Goal: Information Seeking & Learning: Learn about a topic

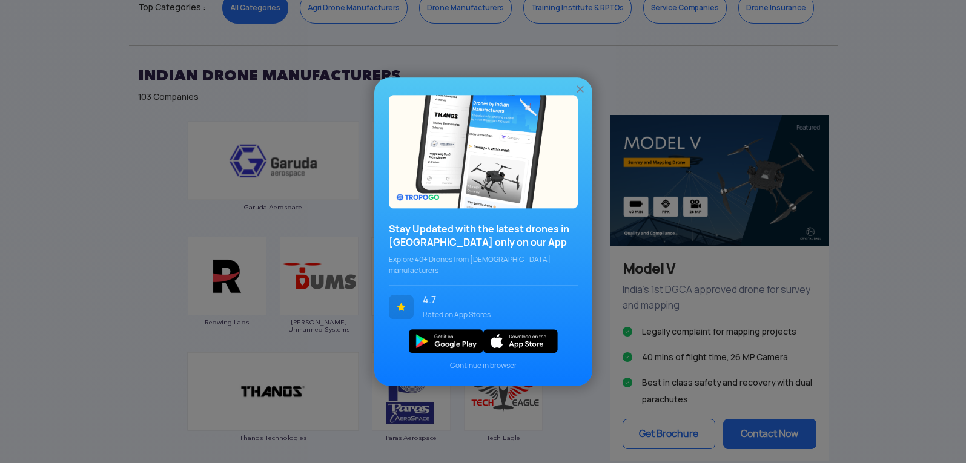
scroll to position [726, 0]
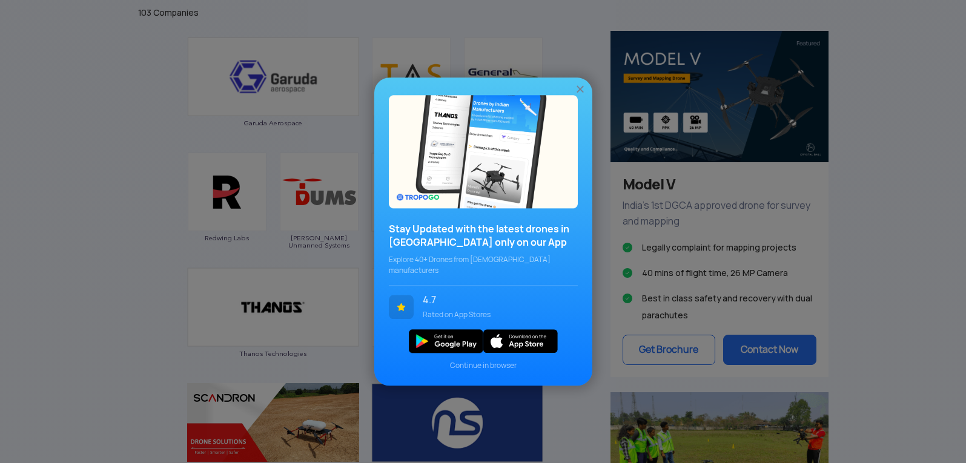
click at [127, 275] on div "Stay Updated with the latest drones in [GEOGRAPHIC_DATA] only on our App Explor…" at bounding box center [483, 231] width 966 height 463
click at [583, 95] on img at bounding box center [580, 89] width 12 height 12
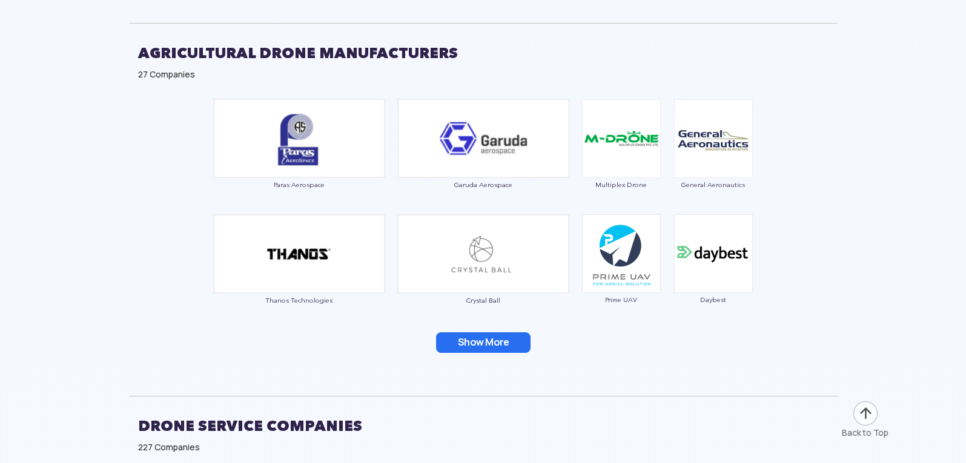
scroll to position [2058, 0]
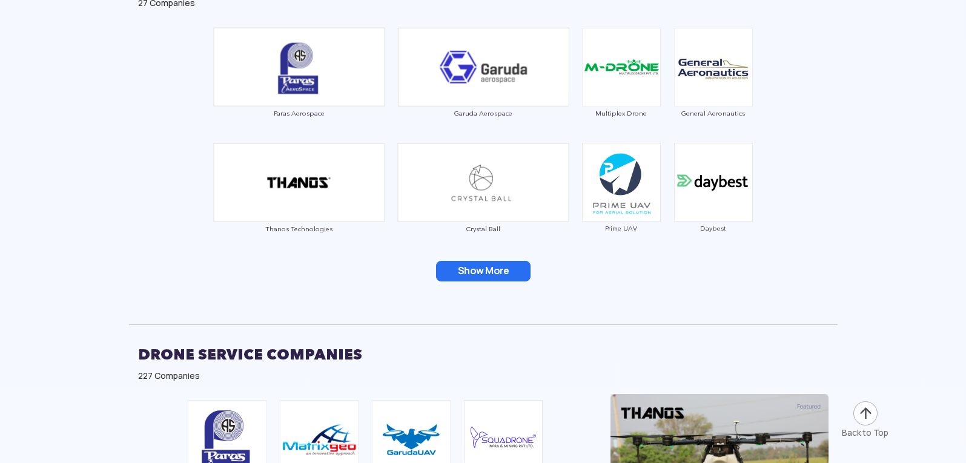
click at [469, 285] on div "Paras Aerospace Garuda Aerospace Multiplex Drone General Aeronautics Thanos Tec…" at bounding box center [483, 162] width 708 height 282
click at [465, 275] on button "Show More" at bounding box center [483, 271] width 94 height 21
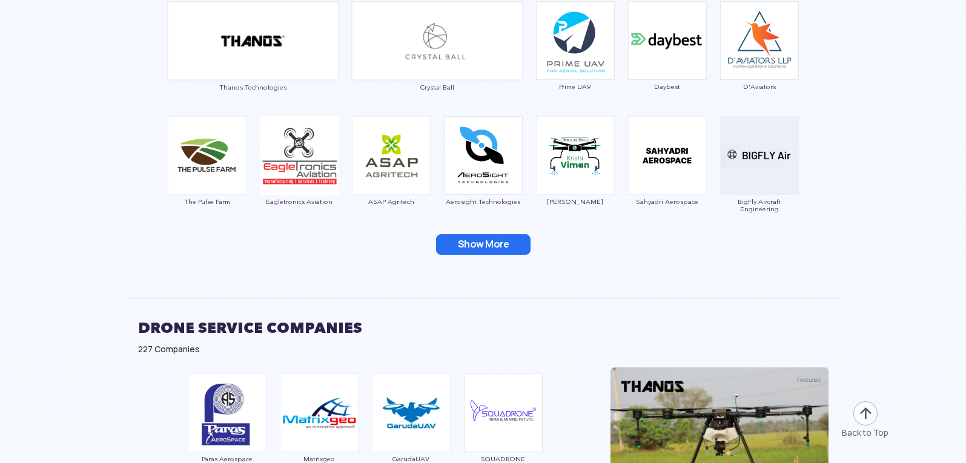
scroll to position [2240, 0]
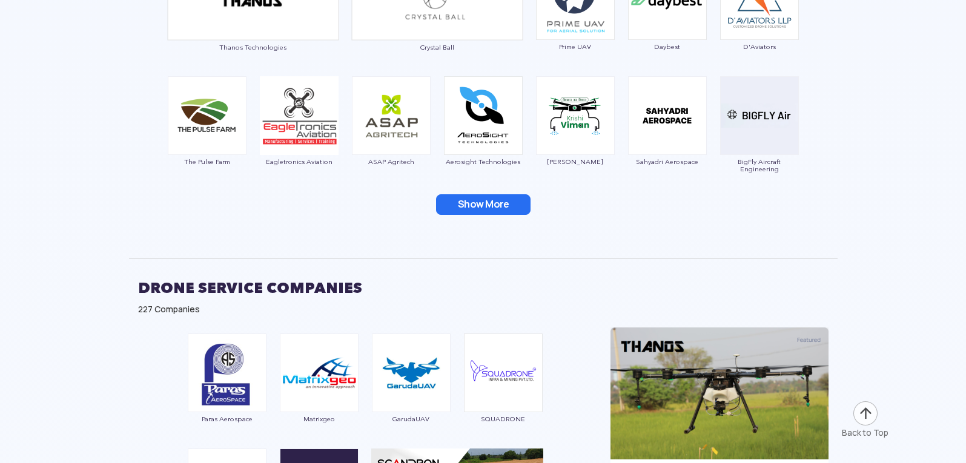
click at [487, 197] on button "Show More" at bounding box center [483, 204] width 94 height 21
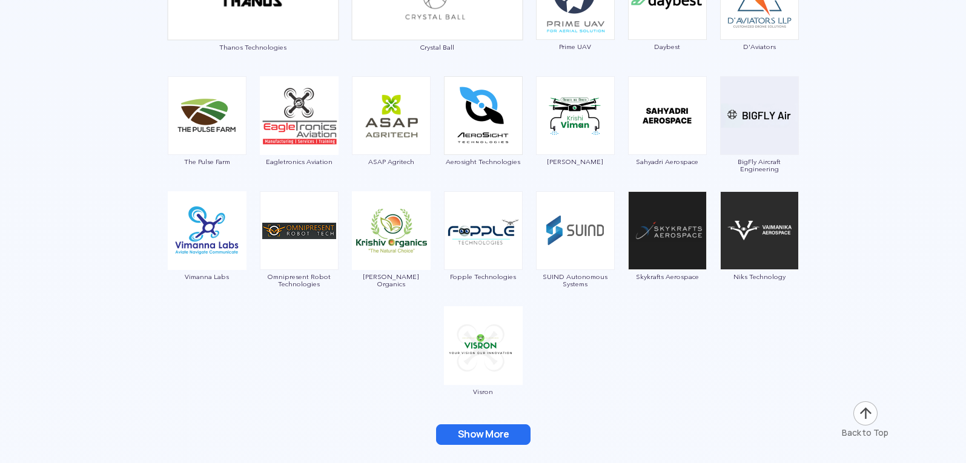
click at [480, 435] on button "Show More" at bounding box center [483, 434] width 94 height 21
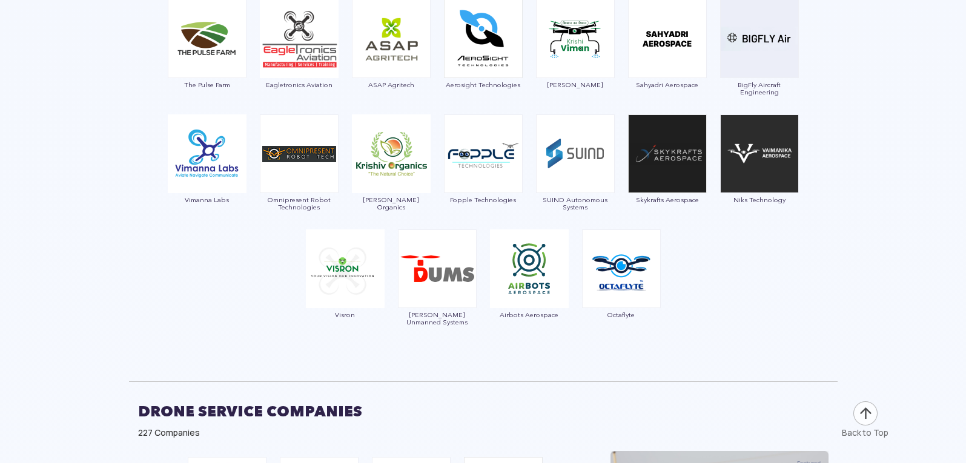
scroll to position [2422, 0]
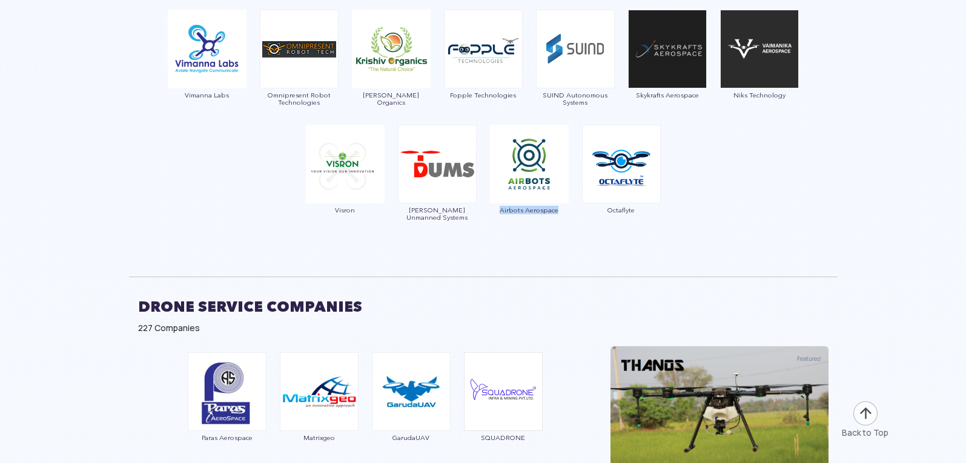
drag, startPoint x: 568, startPoint y: 225, endPoint x: 500, endPoint y: 219, distance: 68.1
click at [500, 219] on div "Airbots Aerospace" at bounding box center [529, 176] width 80 height 103
copy span "Airbots Aerospace"
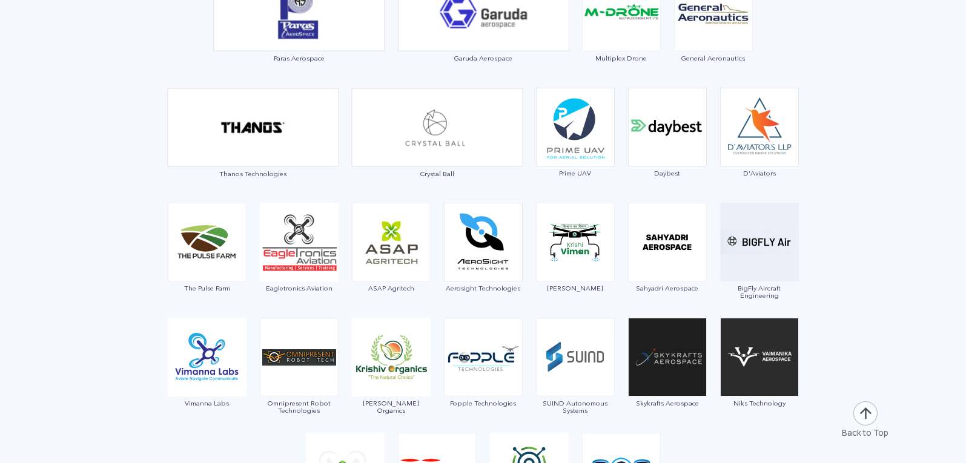
scroll to position [2240, 0]
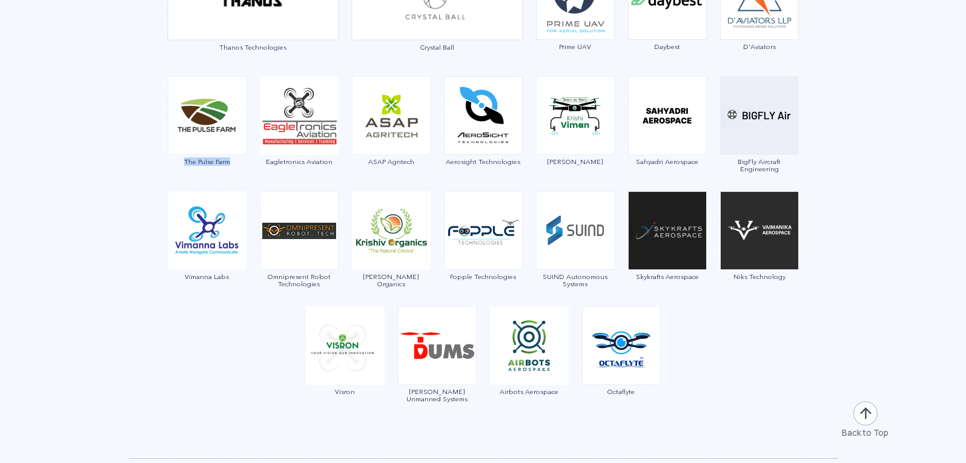
drag, startPoint x: 168, startPoint y: 166, endPoint x: 248, endPoint y: 167, distance: 79.9
click at [248, 167] on div "Paras Aerospace Garuda Aerospace Multiplex Drone General Aeronautics Thanos Tec…" at bounding box center [483, 138] width 708 height 597
copy span "The Pulse Farm"
copy span "Sahyadri Aerospace"
drag, startPoint x: 705, startPoint y: 175, endPoint x: 634, endPoint y: 163, distance: 72.5
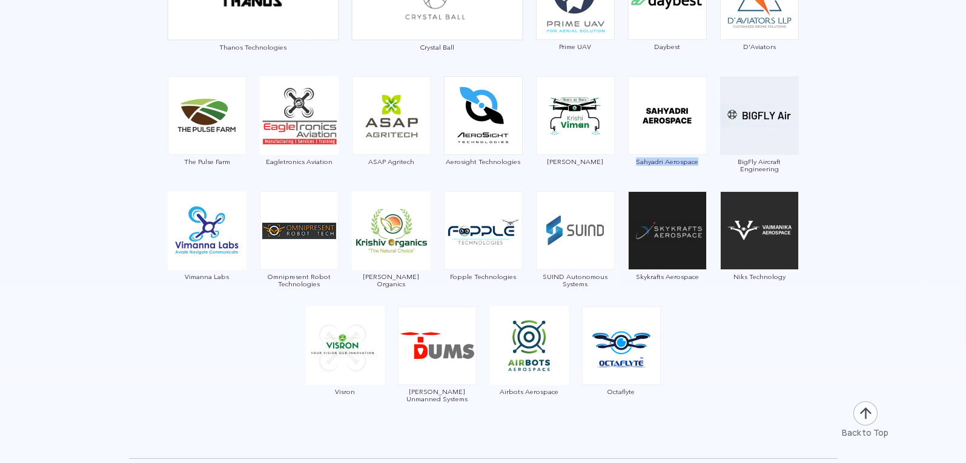
click at [634, 163] on div "Paras Aerospace Garuda Aerospace Multiplex Drone General Aeronautics Thanos Tec…" at bounding box center [483, 138] width 708 height 597
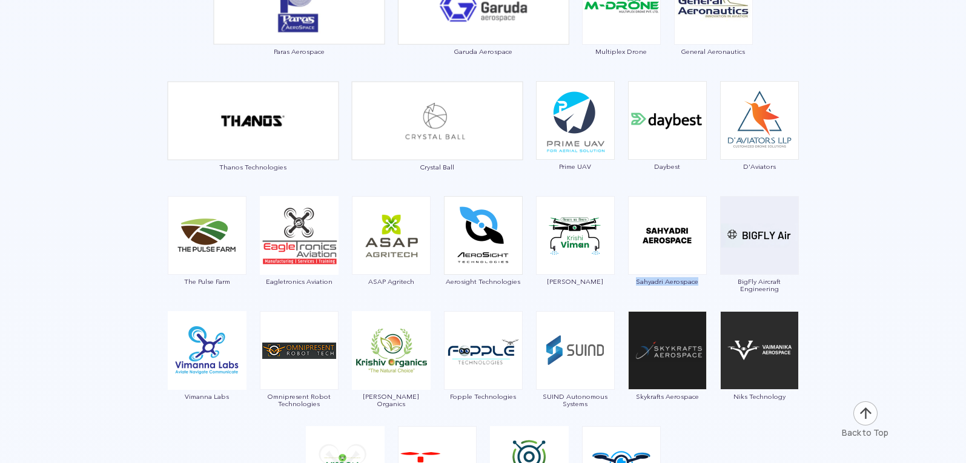
scroll to position [2119, 0]
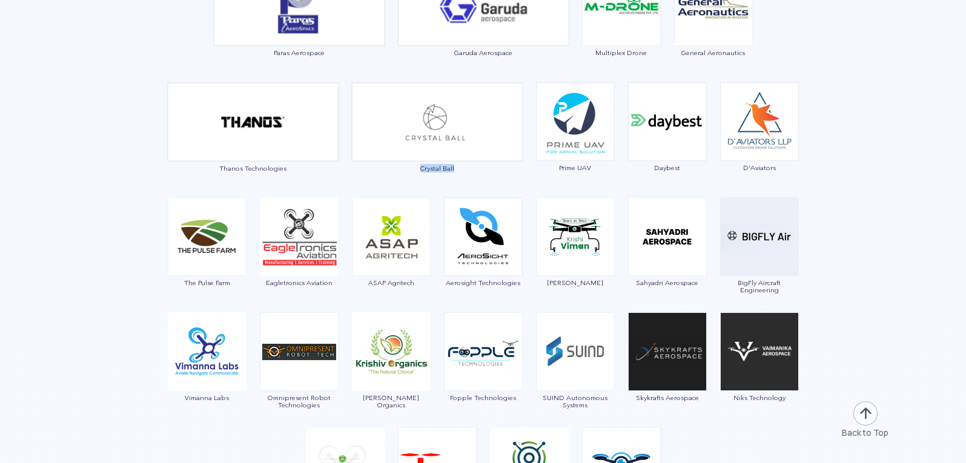
drag, startPoint x: 411, startPoint y: 177, endPoint x: 459, endPoint y: 173, distance: 48.0
click at [459, 173] on div "Crystal Ball" at bounding box center [437, 133] width 172 height 103
copy span "Crystal Ball"
